Goal: Information Seeking & Learning: Learn about a topic

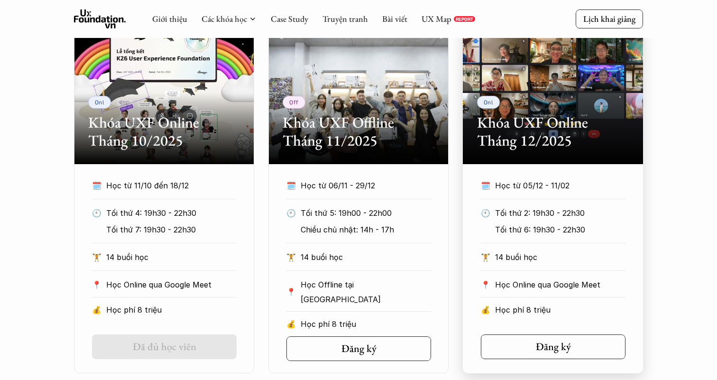
scroll to position [447, 0]
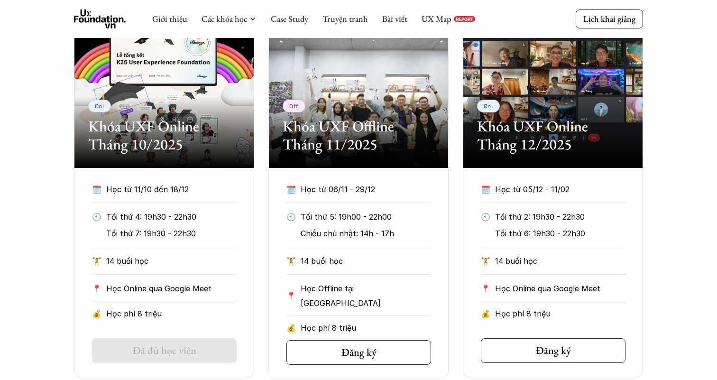
click at [164, 190] on p "Học từ 11/10 đến 18/12" at bounding box center [162, 189] width 113 height 14
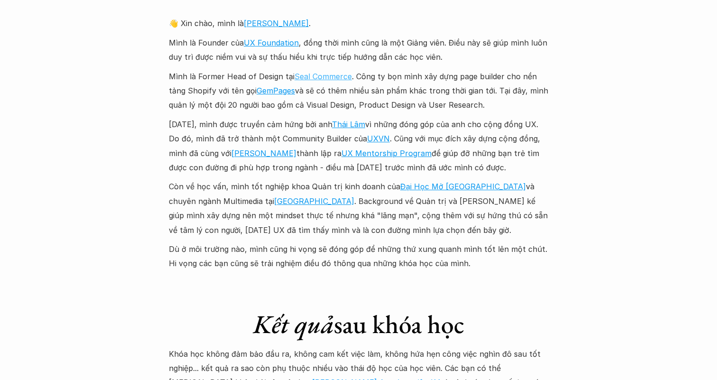
scroll to position [2253, 0]
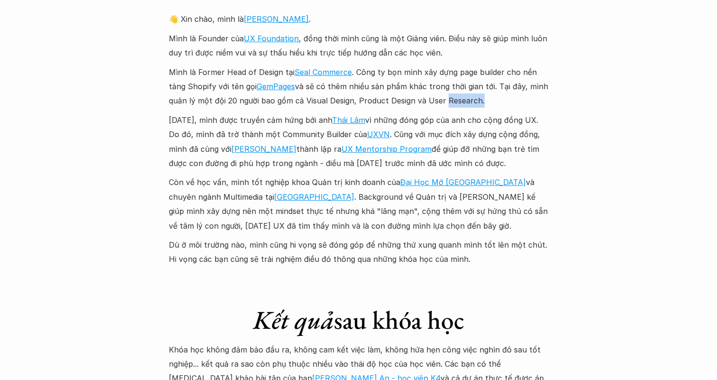
drag, startPoint x: 477, startPoint y: 81, endPoint x: 415, endPoint y: 81, distance: 62.1
click at [443, 81] on p "Mình là Former Head of Design tại Seal Commerce . Công ty bọn mình xây dựng pag…" at bounding box center [358, 86] width 379 height 43
drag, startPoint x: 380, startPoint y: 88, endPoint x: 430, endPoint y: 94, distance: 51.1
click at [430, 94] on div "👋 [PERSON_NAME], mình là [PERSON_NAME] . Mình là Founder của UX Foundation , đồ…" at bounding box center [358, 139] width 379 height 255
click at [476, 113] on p "[DATE], mình được truyền cảm hứng bởi anh [PERSON_NAME] vì những đóng góp của a…" at bounding box center [358, 142] width 379 height 58
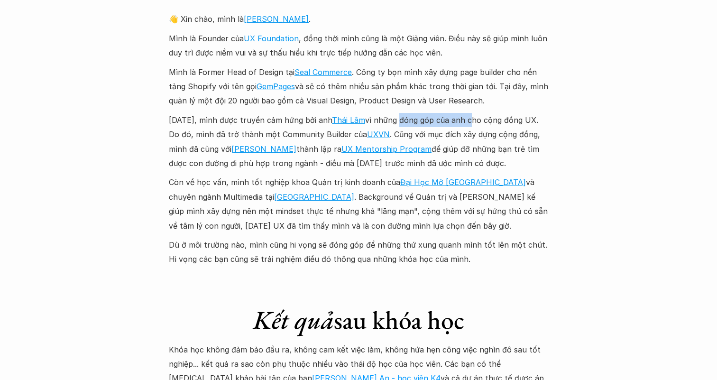
drag, startPoint x: 476, startPoint y: 109, endPoint x: 401, endPoint y: 107, distance: 74.5
click at [404, 113] on p "[DATE], mình được truyền cảm hứng bởi anh [PERSON_NAME] vì những đóng góp của a…" at bounding box center [358, 142] width 379 height 58
drag, startPoint x: 366, startPoint y: 92, endPoint x: 352, endPoint y: 92, distance: 14.2
click at [352, 92] on p "Mình là Former Head of Design tại Seal Commerce . Công ty bọn mình xây dựng pag…" at bounding box center [358, 86] width 379 height 43
drag, startPoint x: 334, startPoint y: 86, endPoint x: 422, endPoint y: 93, distance: 88.5
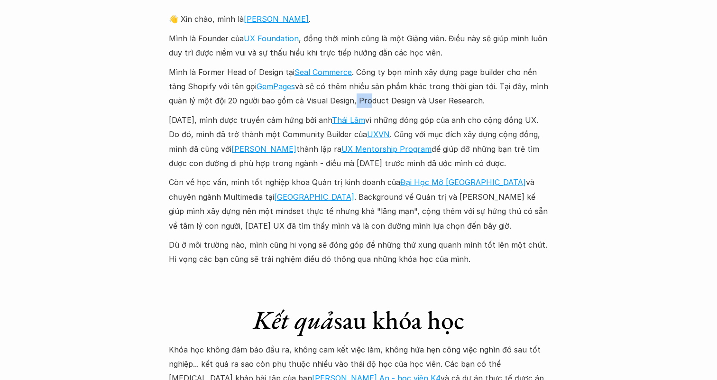
click at [422, 93] on div "👋 [PERSON_NAME], mình là [PERSON_NAME] . Mình là Founder của UX Foundation , đồ…" at bounding box center [358, 139] width 379 height 255
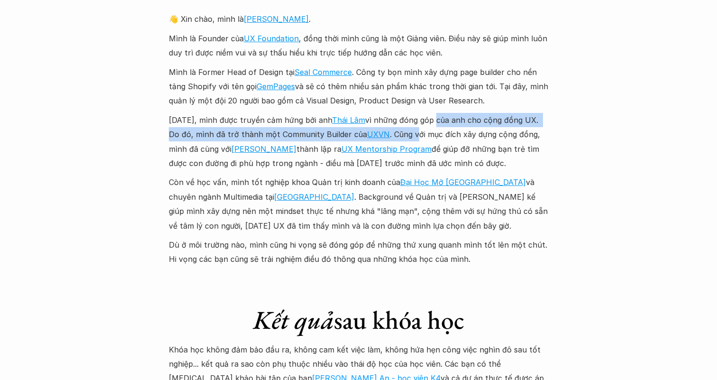
drag, startPoint x: 441, startPoint y: 101, endPoint x: 410, endPoint y: 115, distance: 34.4
click at [411, 115] on p "[DATE], mình được truyền cảm hứng bởi anh [PERSON_NAME] vì những đóng góp của a…" at bounding box center [358, 142] width 379 height 58
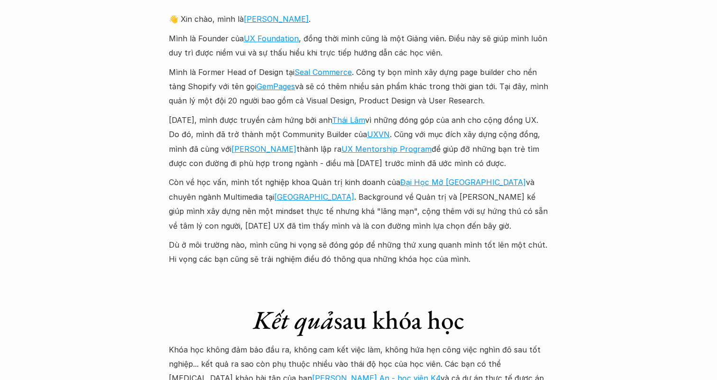
click at [437, 117] on p "[DATE], mình được truyền cảm hứng bởi anh [PERSON_NAME] vì những đóng góp của a…" at bounding box center [358, 142] width 379 height 58
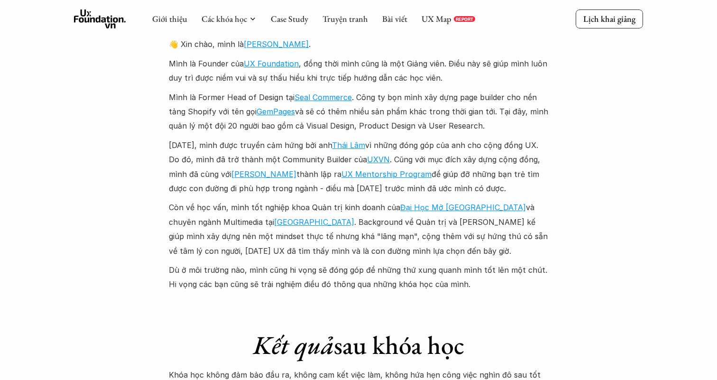
scroll to position [2219, 0]
